Goal: Task Accomplishment & Management: Manage account settings

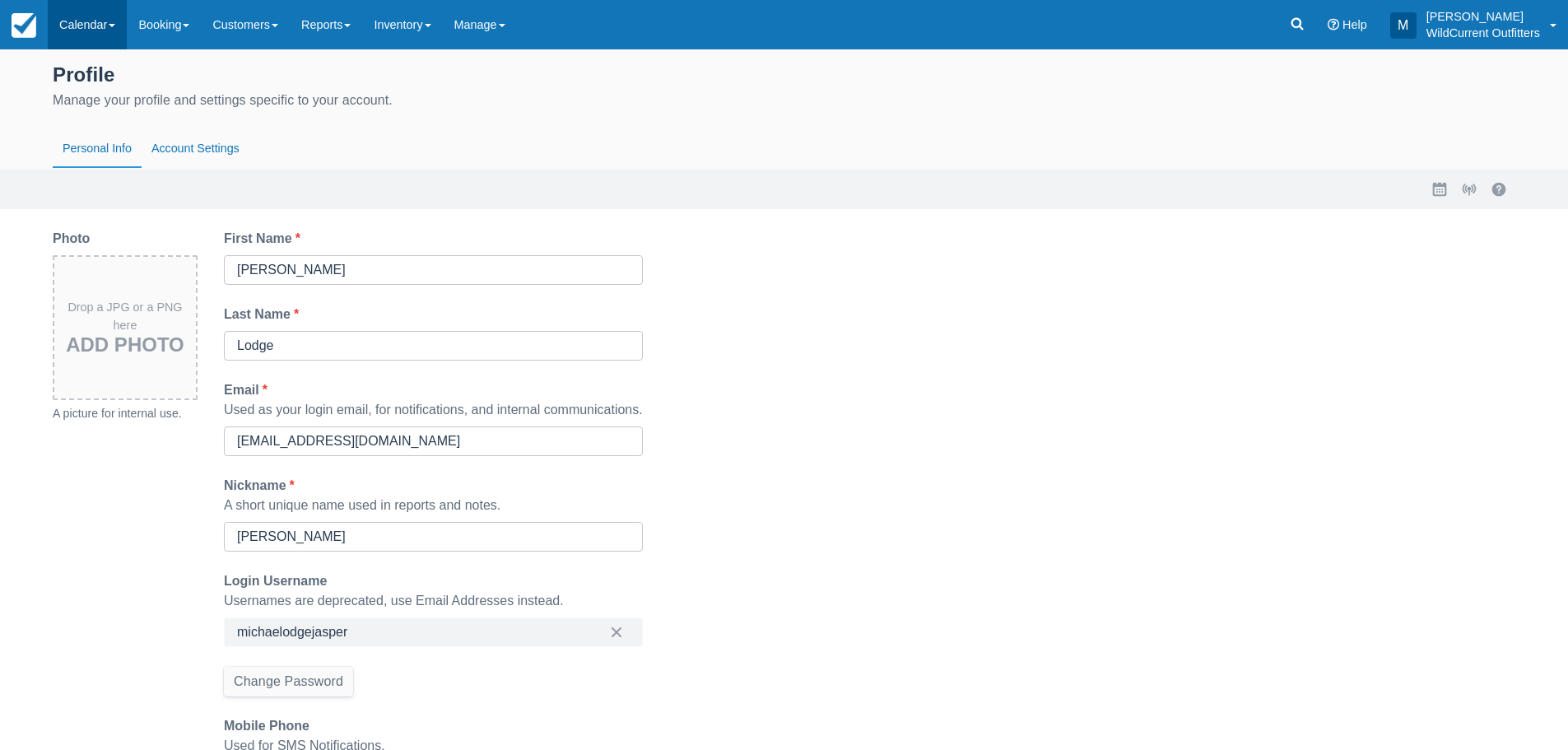
click at [103, 19] on link "Calendar" at bounding box center [87, 24] width 79 height 50
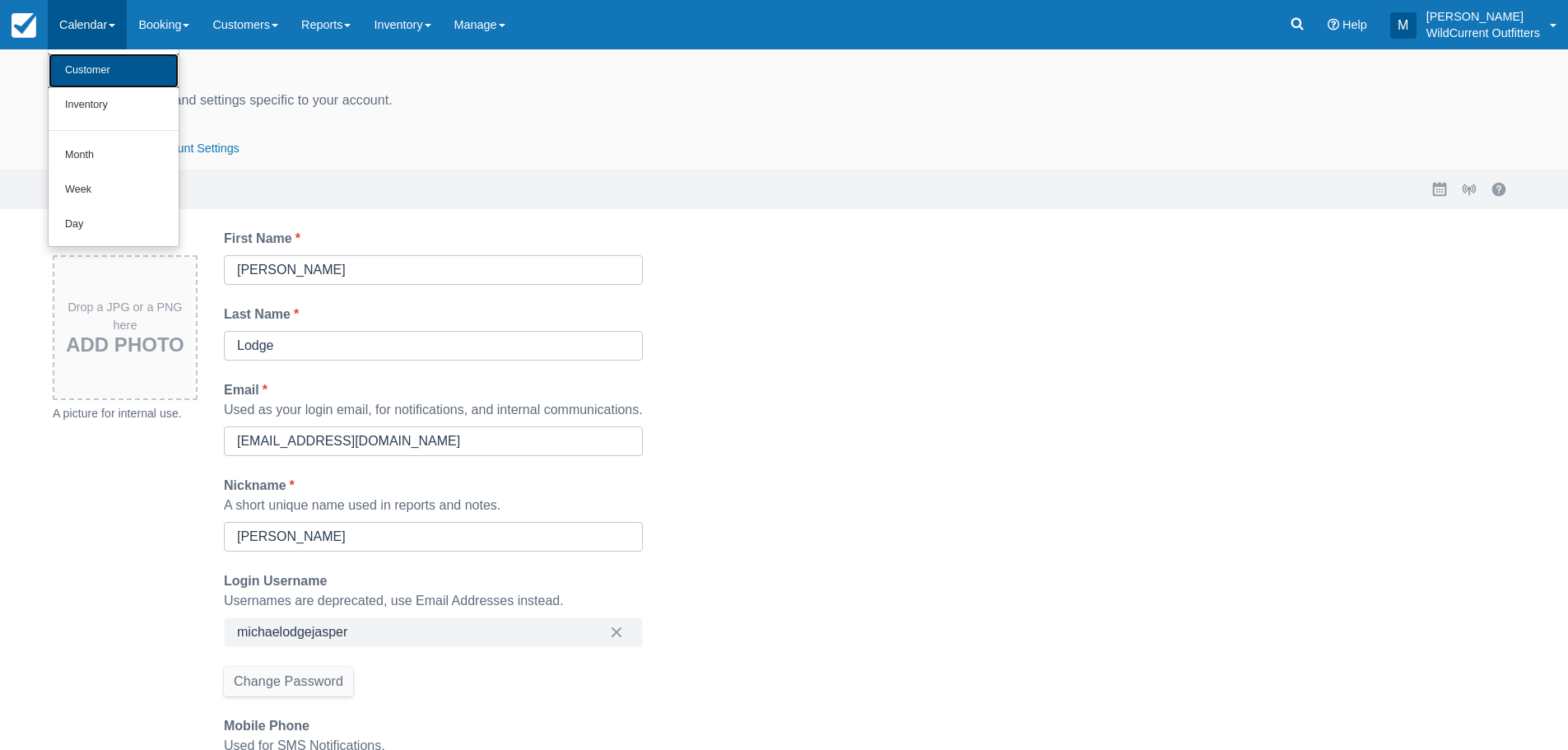
click at [109, 61] on link "Customer" at bounding box center [114, 71] width 130 height 35
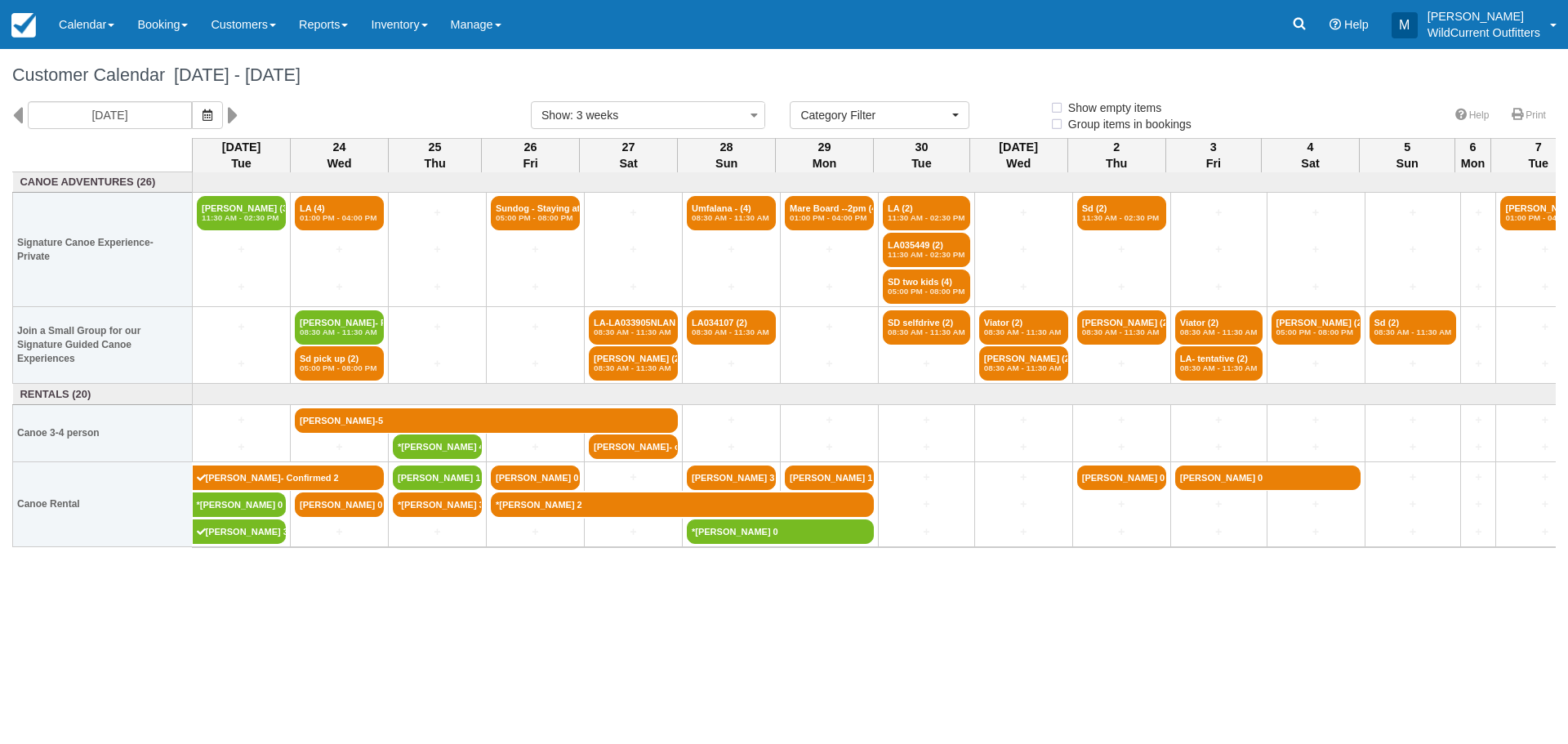
select select
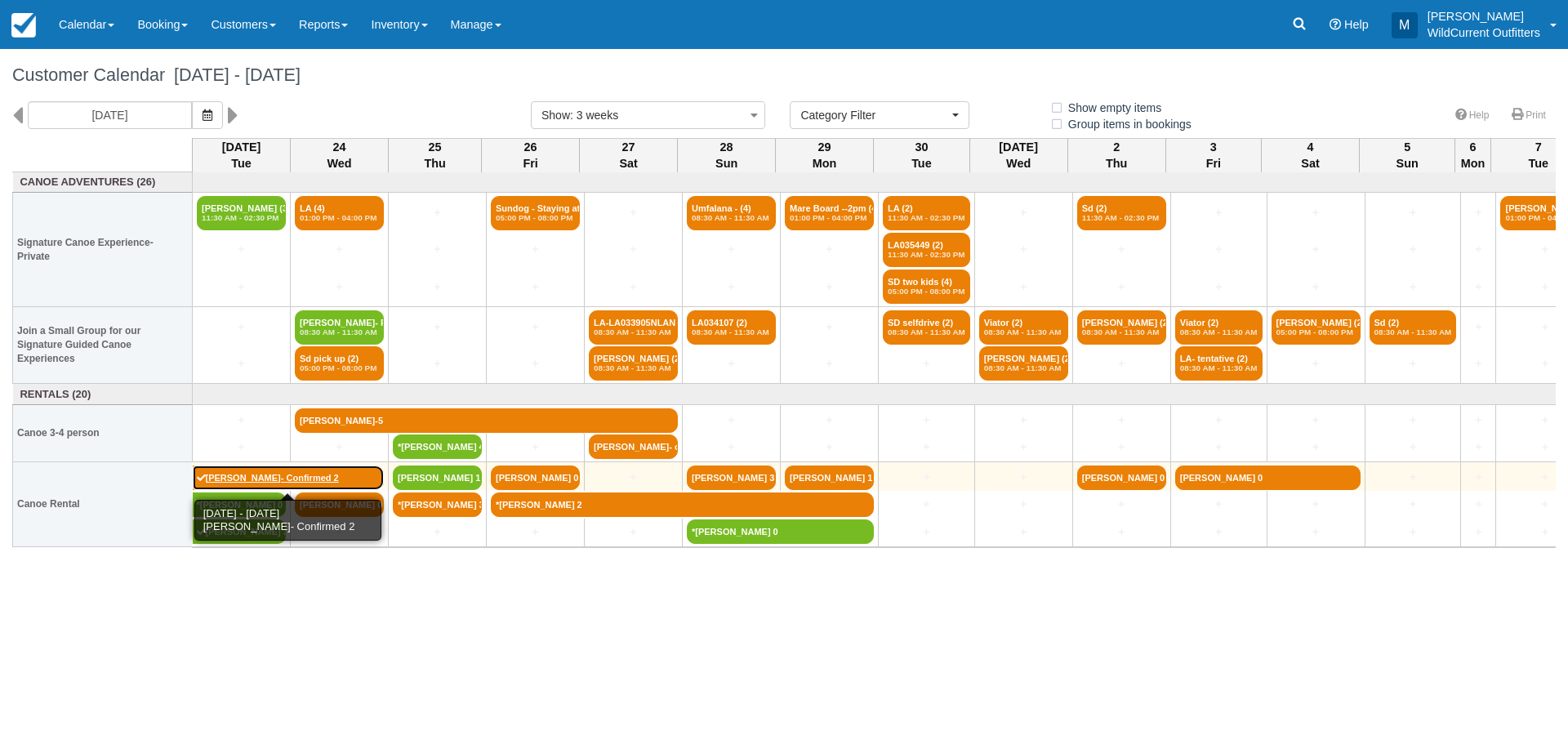
click at [323, 474] on link "[PERSON_NAME]- Confirmed 2" at bounding box center [289, 478] width 192 height 24
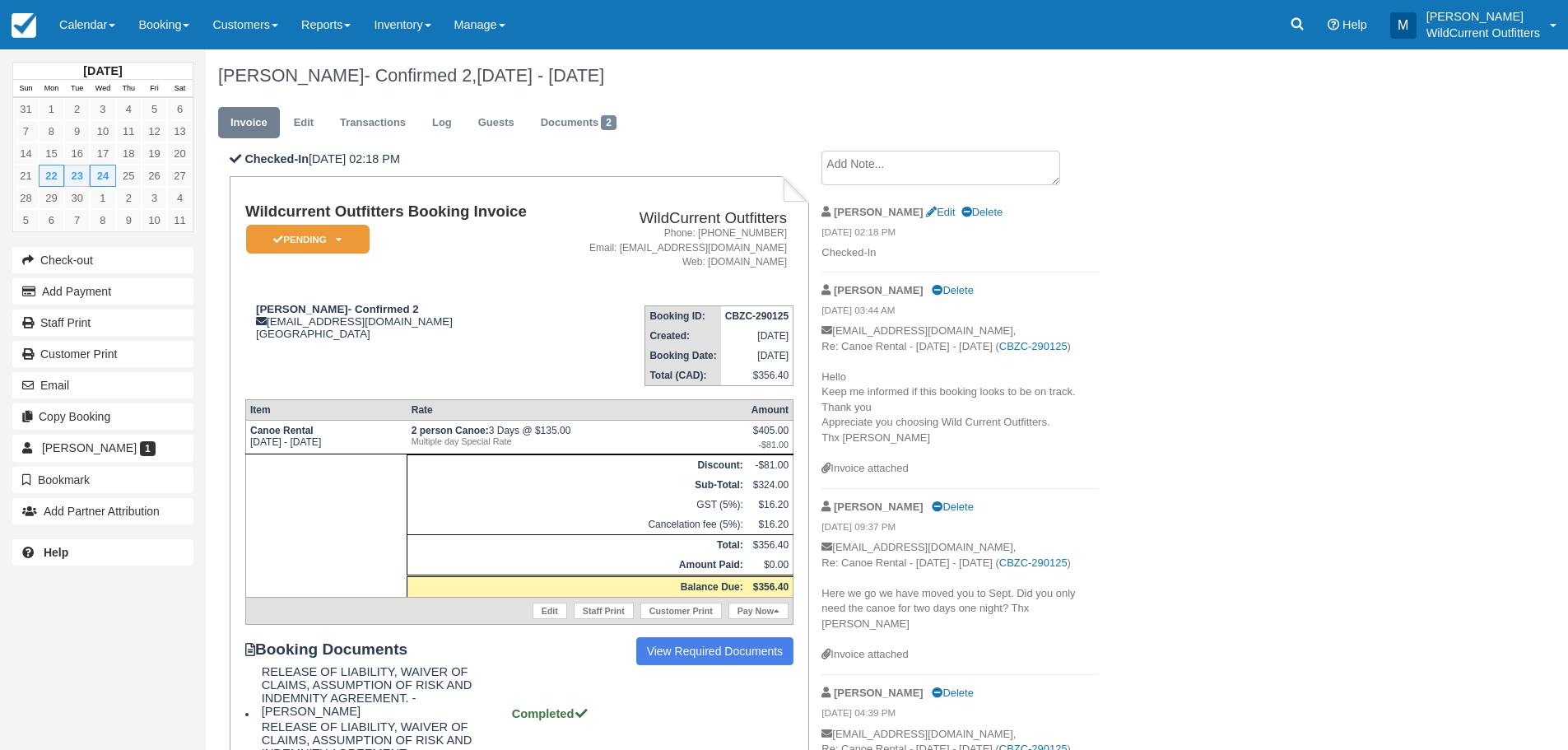
click at [853, 173] on textarea at bounding box center [941, 168] width 239 height 35
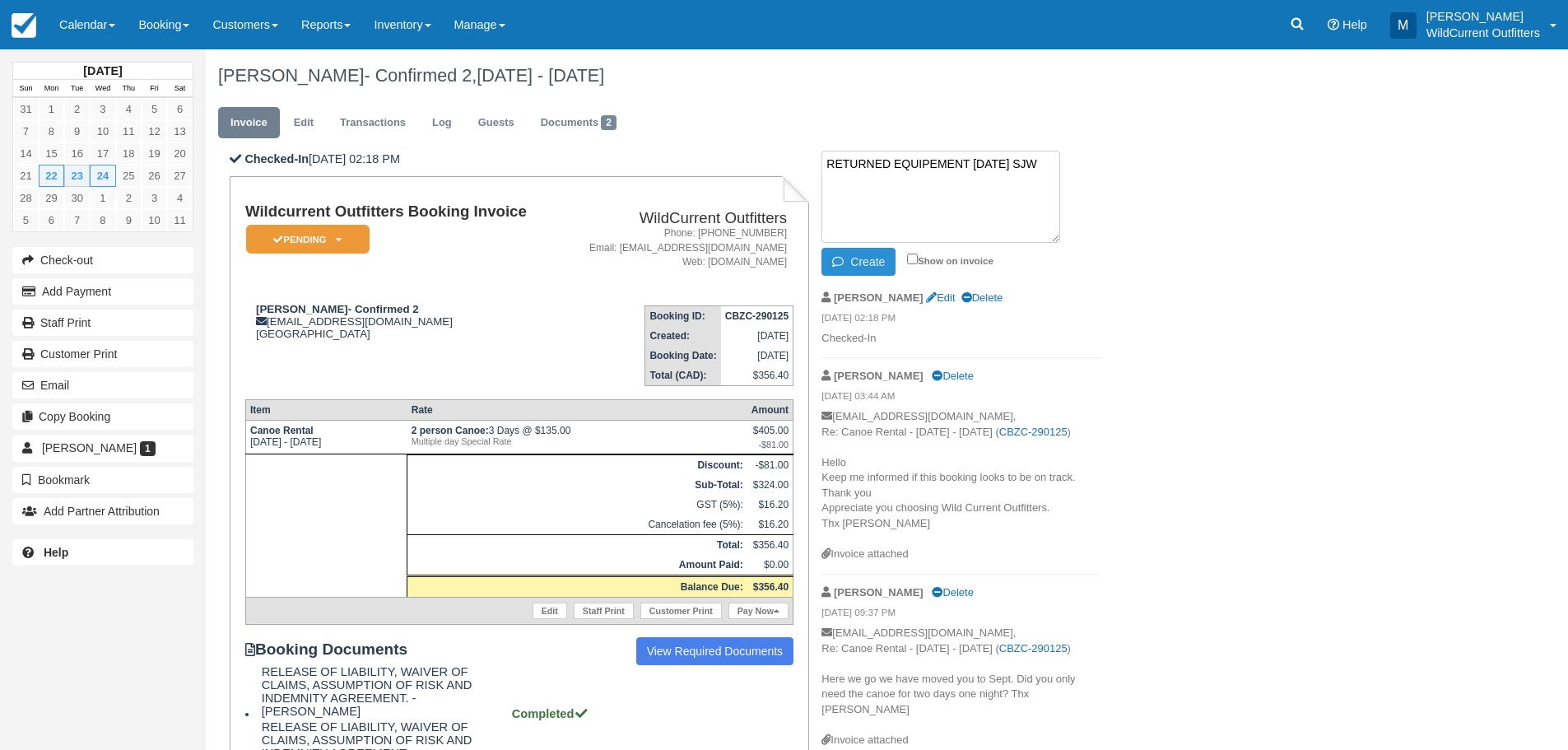
type textarea "RETURNED EQUIPEMENT SEPT 23 SJW"
click at [877, 262] on button "Create" at bounding box center [859, 262] width 74 height 28
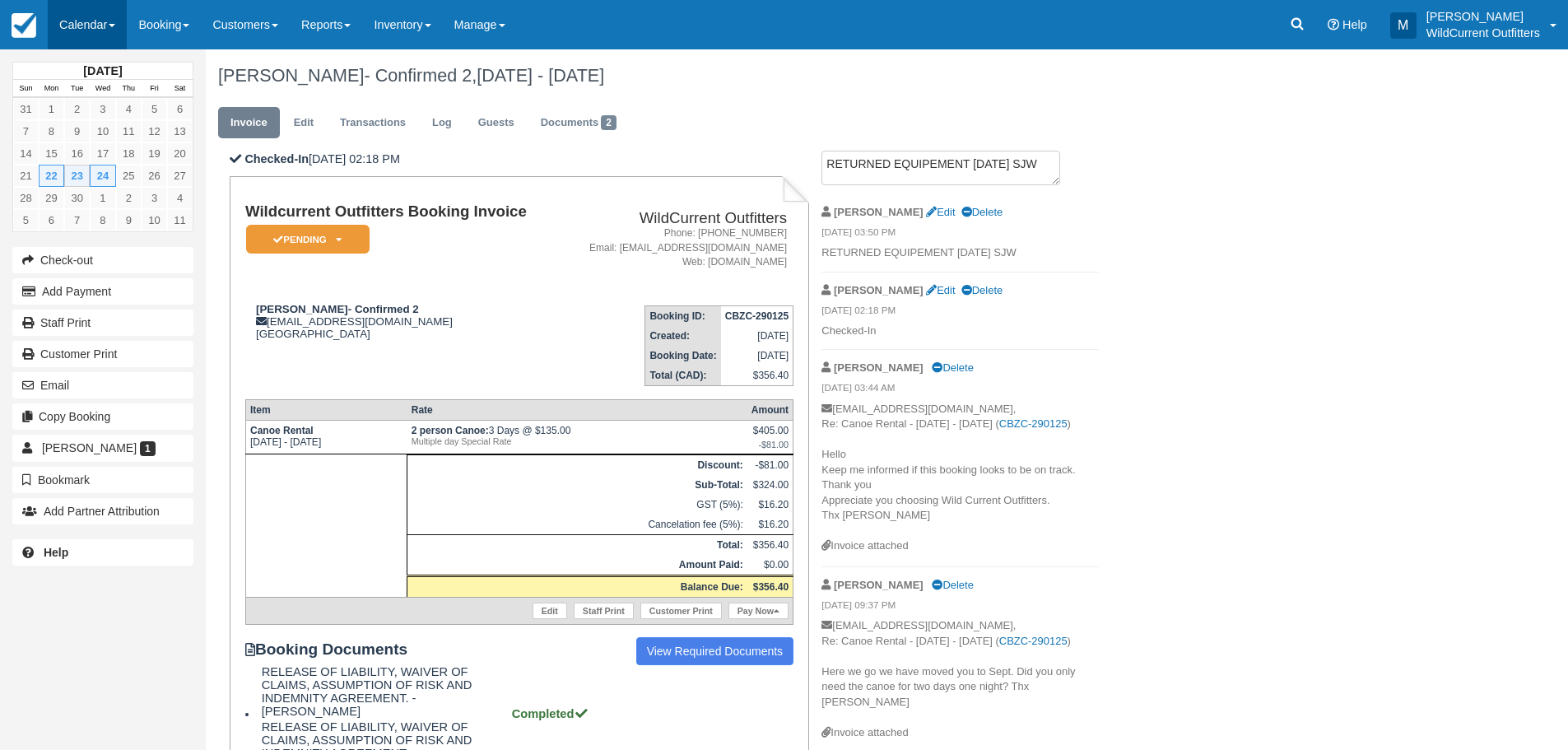
click at [89, 19] on link "Calendar" at bounding box center [87, 24] width 79 height 50
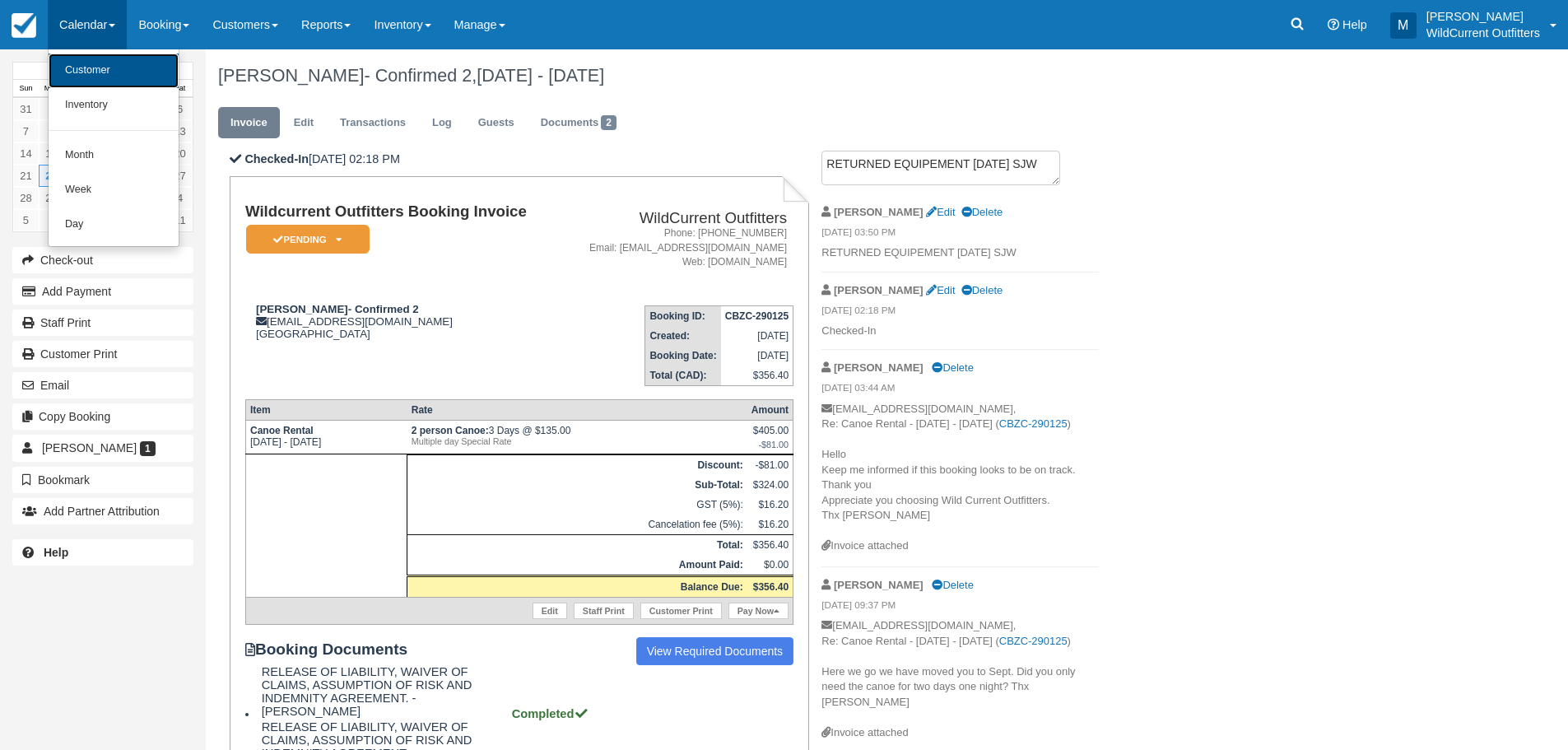
click at [77, 68] on link "Customer" at bounding box center [114, 71] width 130 height 35
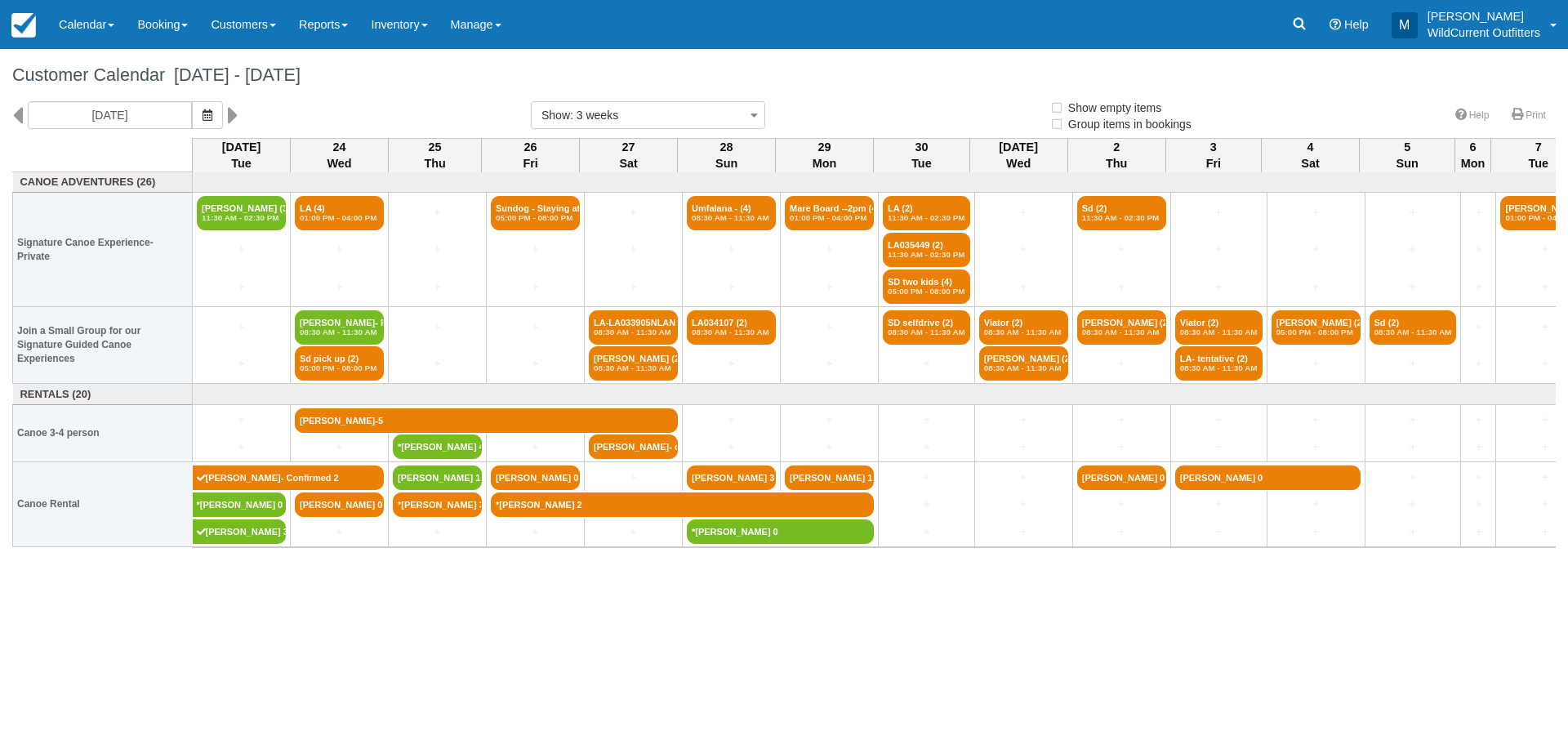
select select
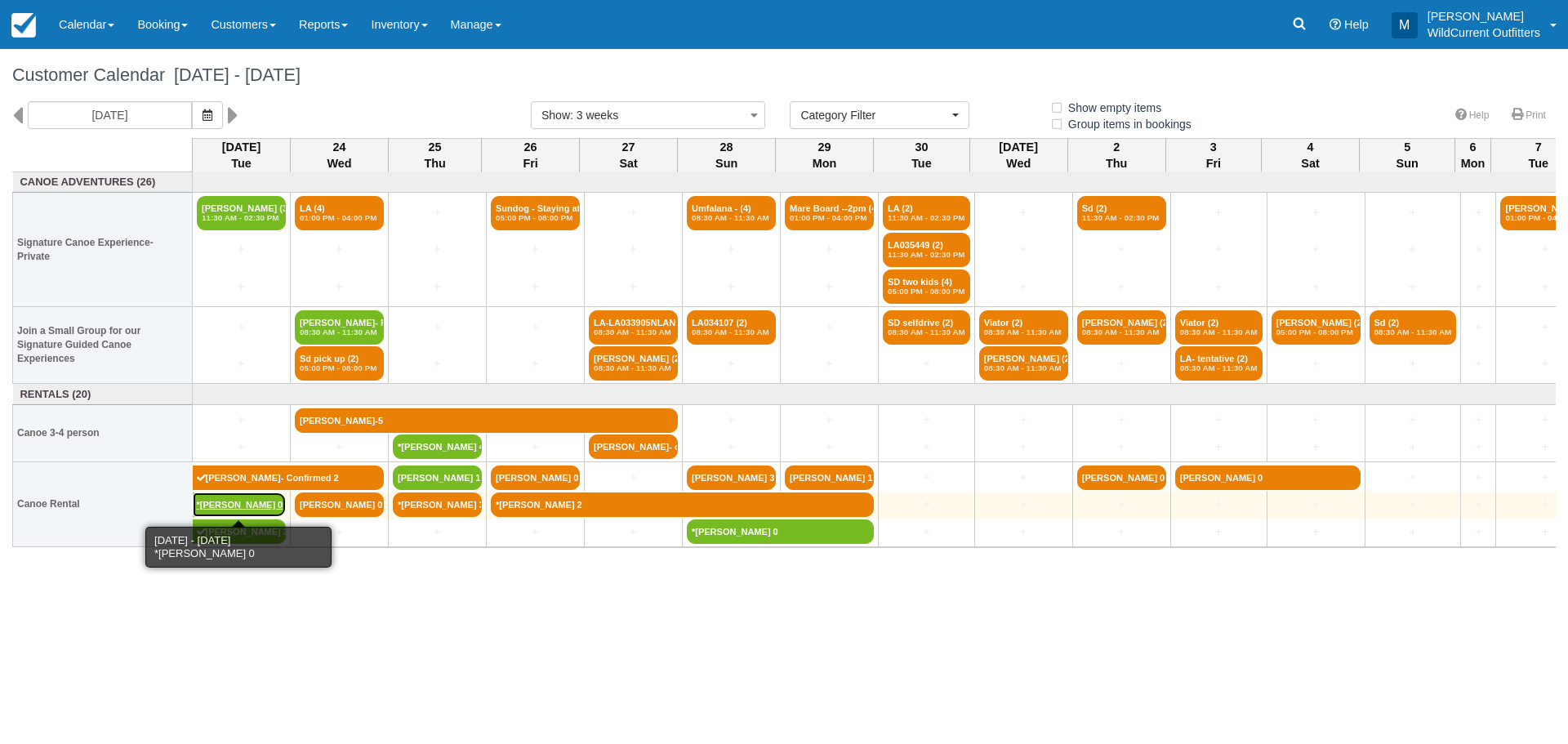
click at [258, 495] on link "*[PERSON_NAME] 0" at bounding box center [239, 504] width 94 height 24
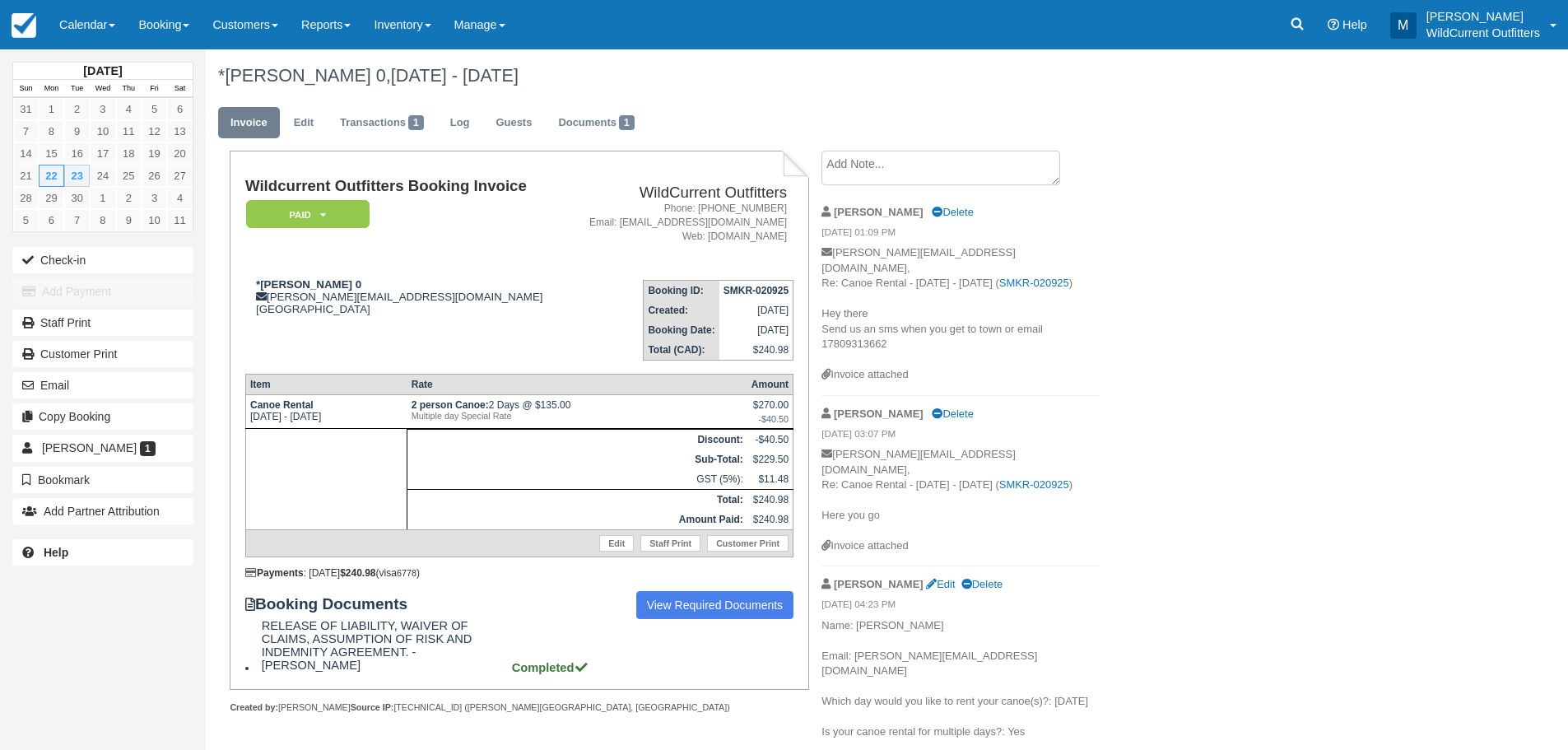
drag, startPoint x: 839, startPoint y: 173, endPoint x: 875, endPoint y: 173, distance: 36.0
click at [845, 173] on textarea at bounding box center [941, 168] width 239 height 35
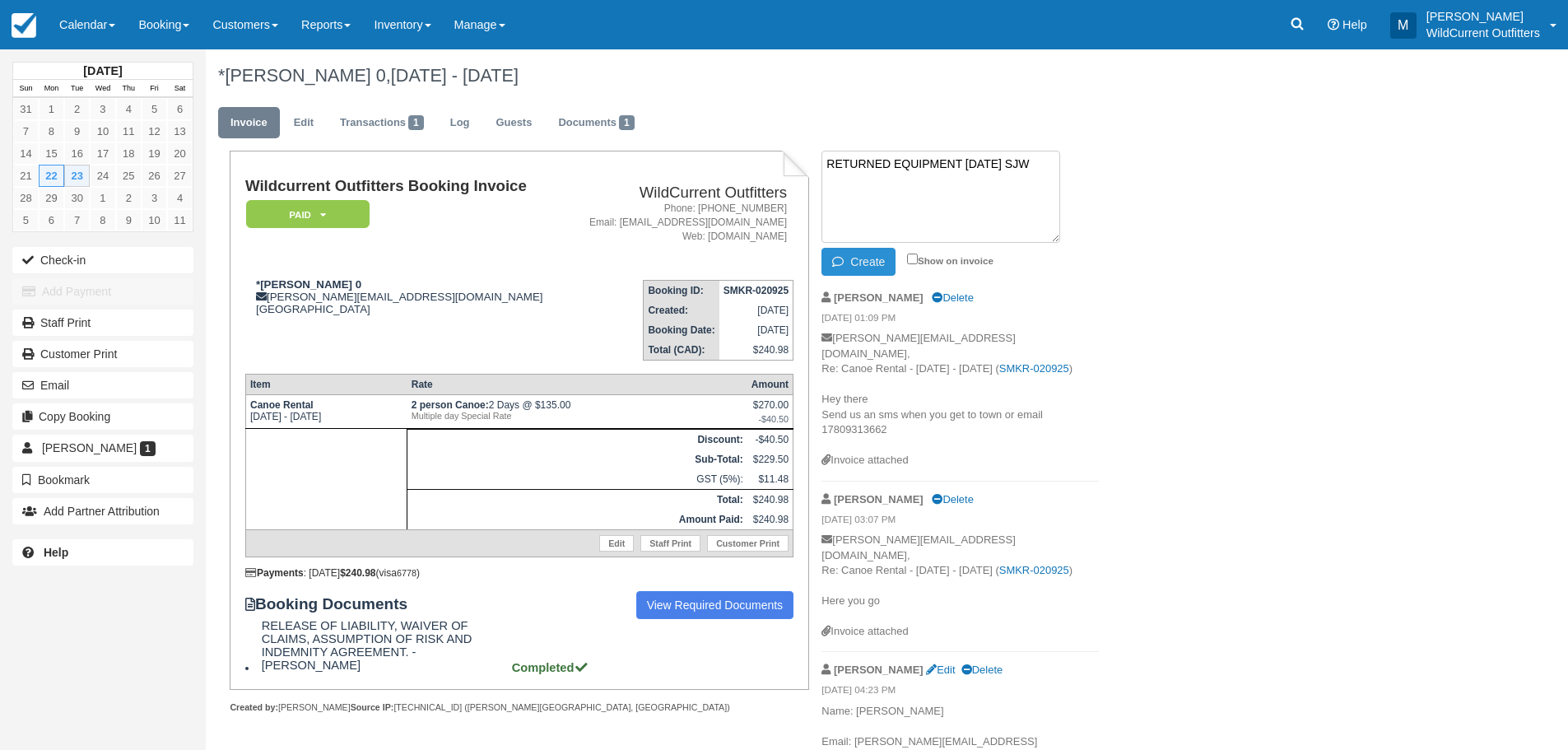
type textarea "RETURNED EQUIPMENT SEPT 23 SJW"
click at [840, 258] on icon "button" at bounding box center [841, 262] width 19 height 12
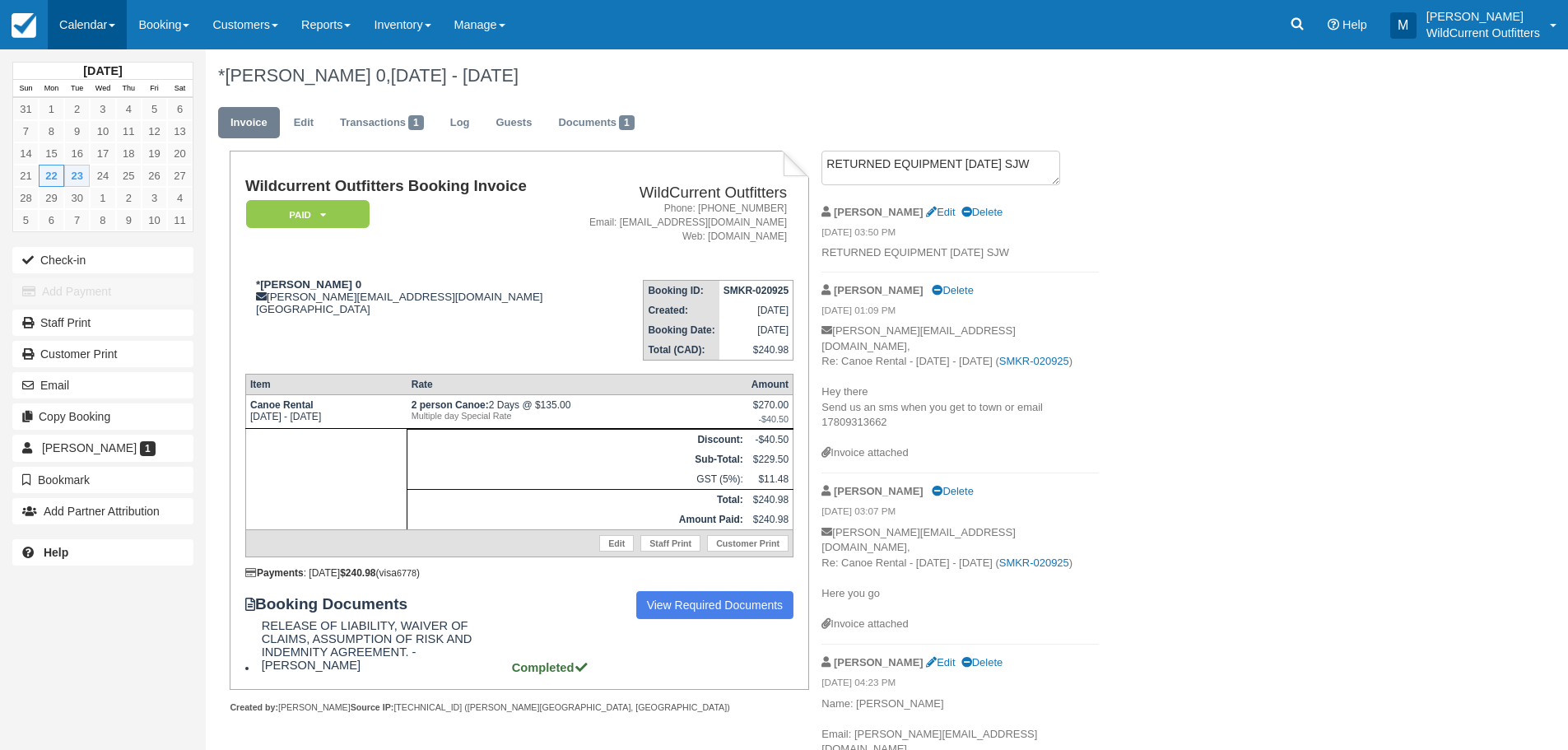
click at [71, 18] on link "Calendar" at bounding box center [87, 24] width 79 height 50
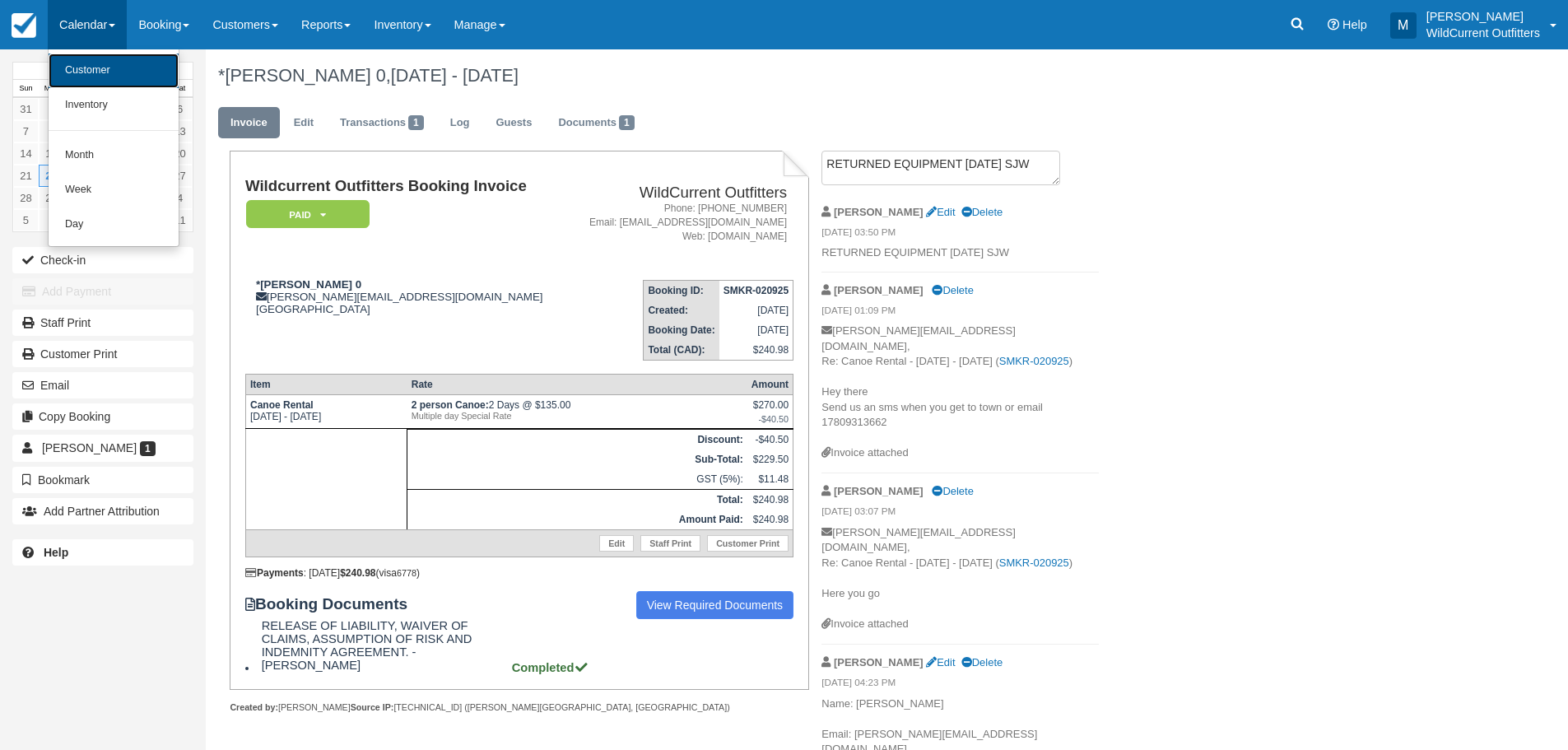
click at [89, 61] on link "Customer" at bounding box center [114, 71] width 130 height 35
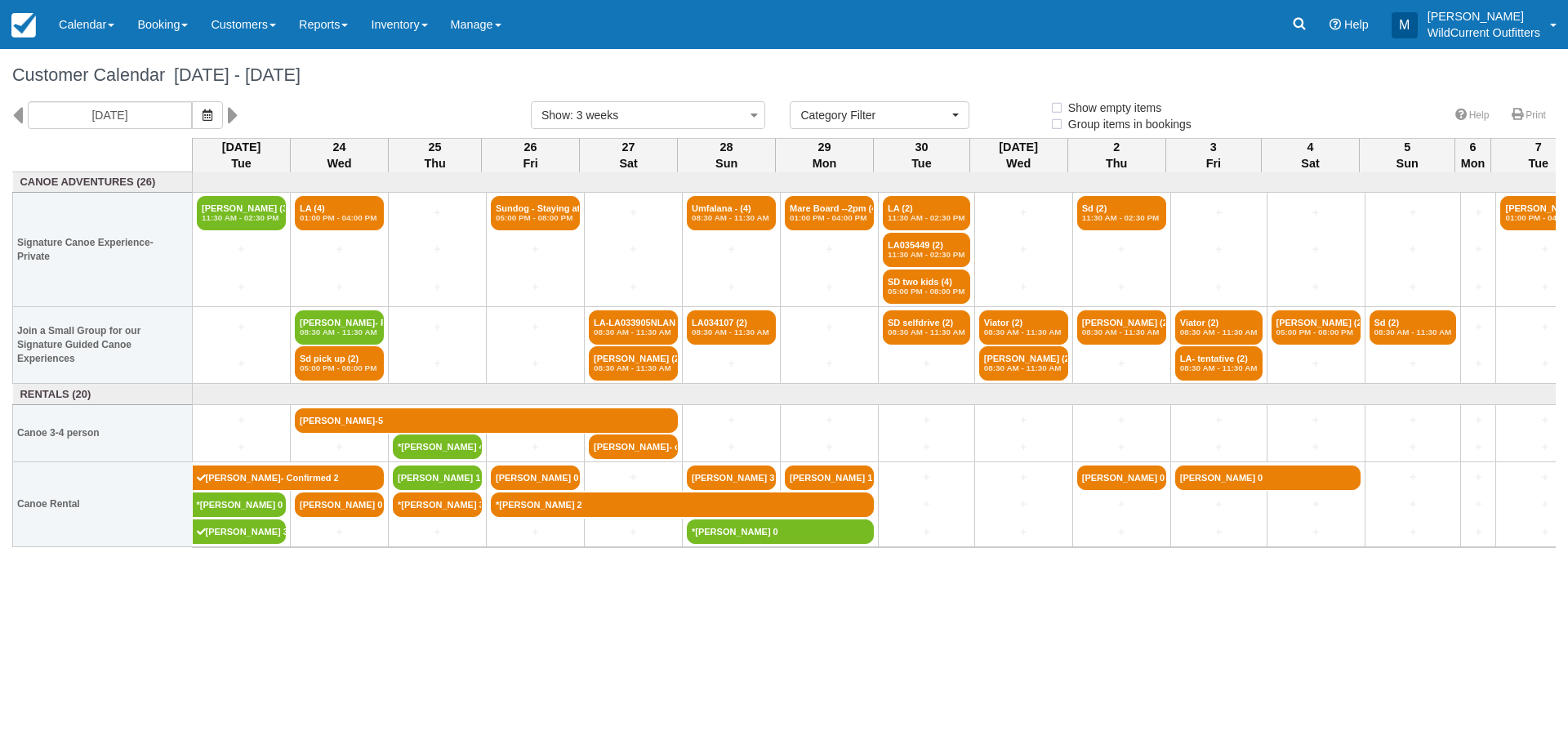
select select
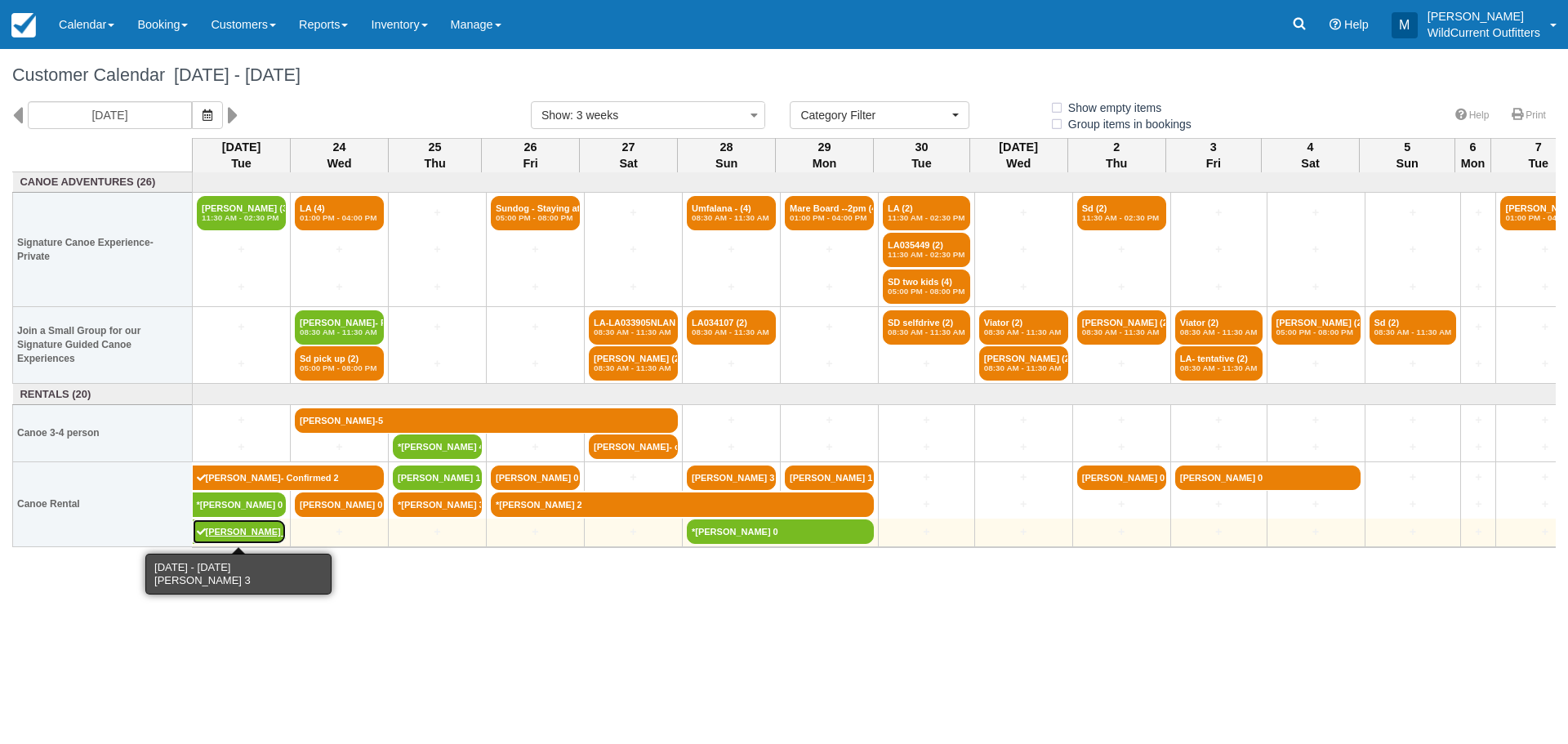
click at [253, 532] on link "[PERSON_NAME] 3" at bounding box center [239, 531] width 94 height 24
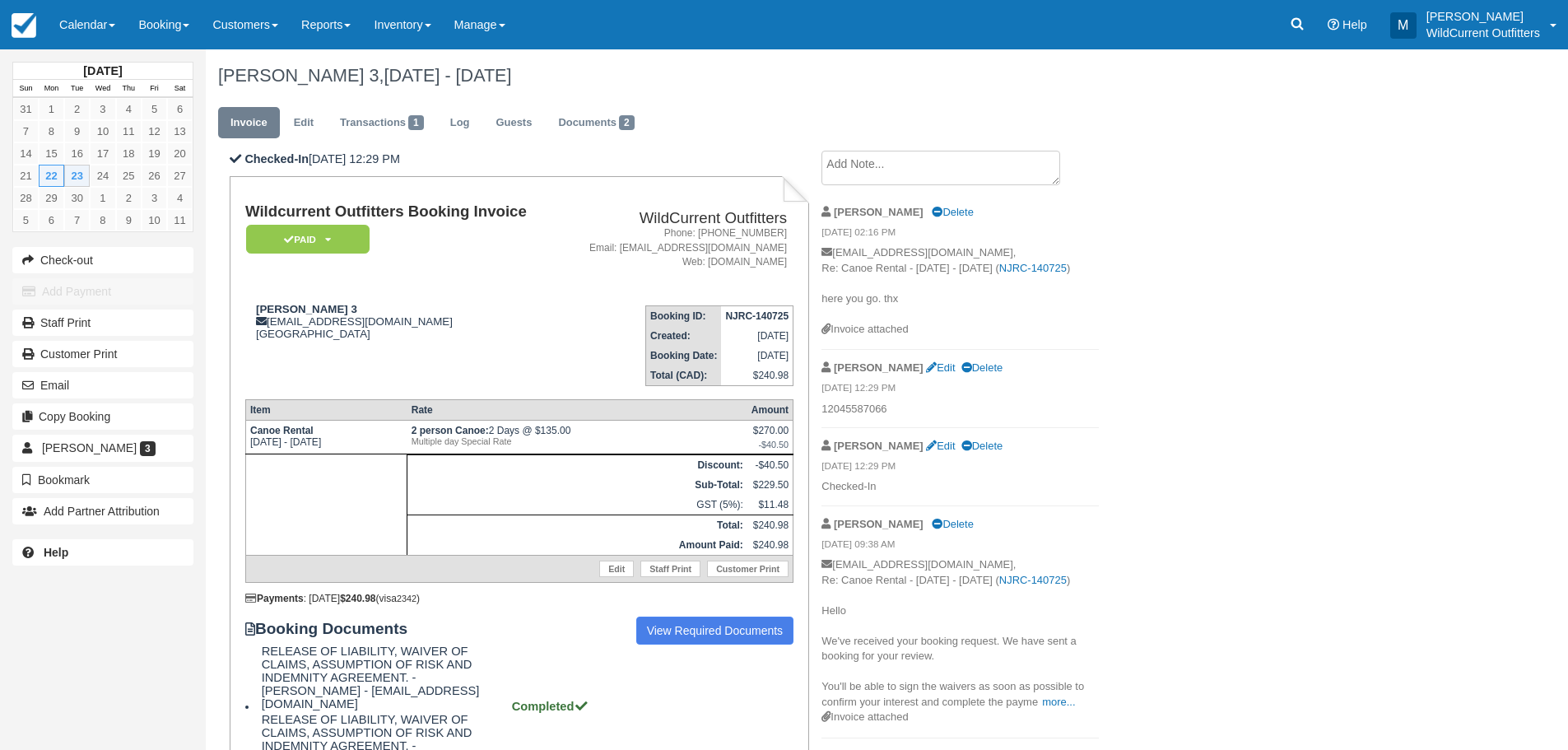
click at [859, 175] on textarea at bounding box center [941, 168] width 239 height 35
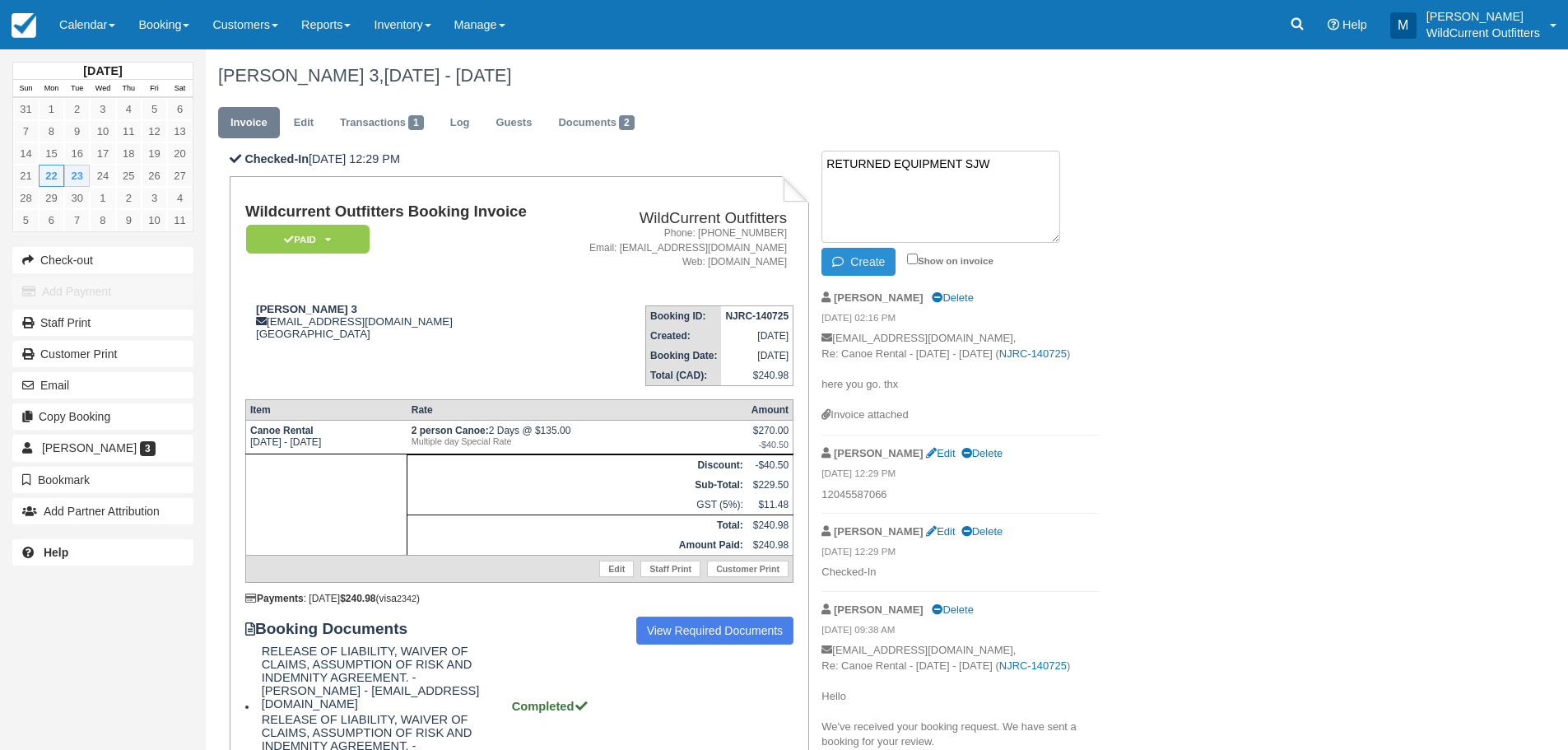
type textarea "RETURNED EQUIPMENT SJW"
click at [867, 265] on button "Create" at bounding box center [859, 262] width 74 height 28
